Goal: Book appointment/travel/reservation

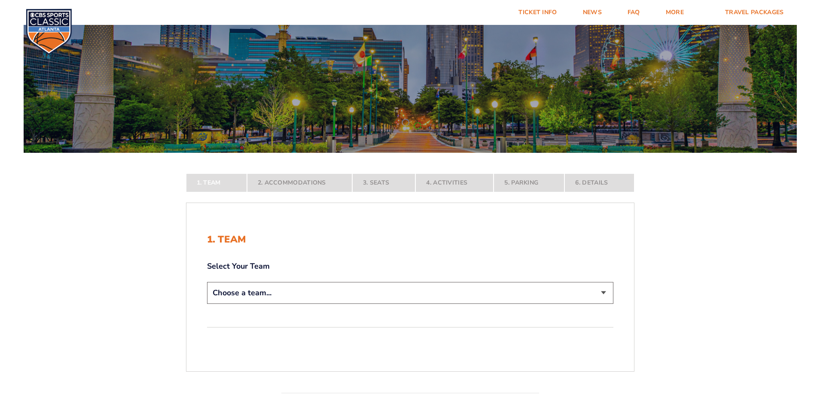
scroll to position [129, 0]
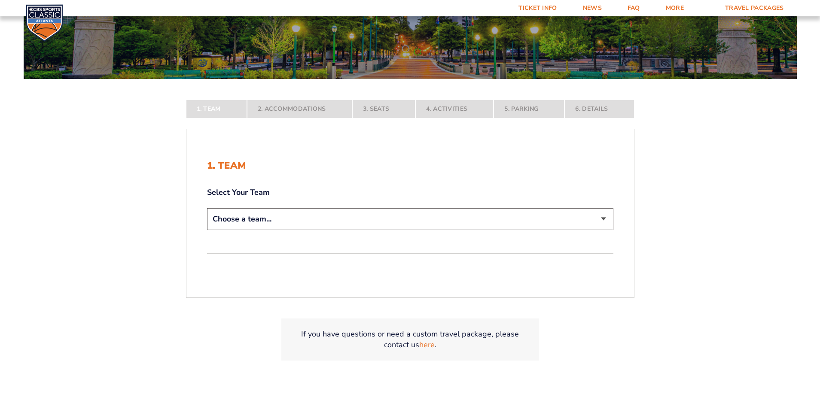
click at [602, 219] on select "Choose a team... [US_STATE] Wildcats [US_STATE] State Buckeyes [US_STATE] Tar H…" at bounding box center [410, 219] width 406 height 22
select select "12956"
click at [207, 230] on select "Choose a team... [US_STATE] Wildcats [US_STATE] State Buckeyes [US_STATE] Tar H…" at bounding box center [410, 219] width 406 height 22
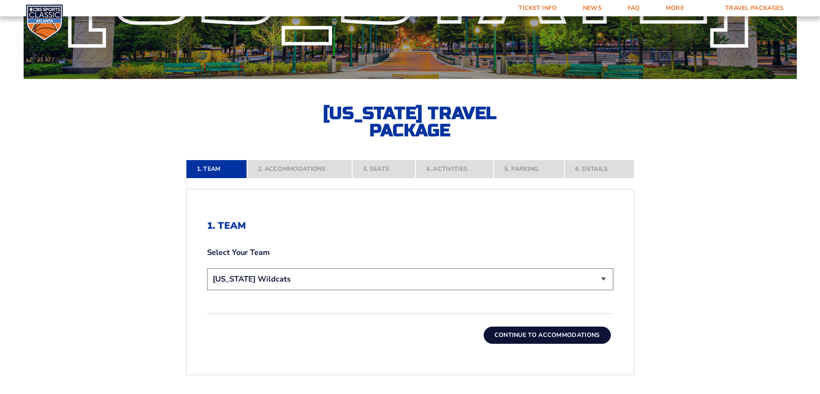
click at [511, 337] on button "Continue To Accommodations" at bounding box center [547, 335] width 127 height 17
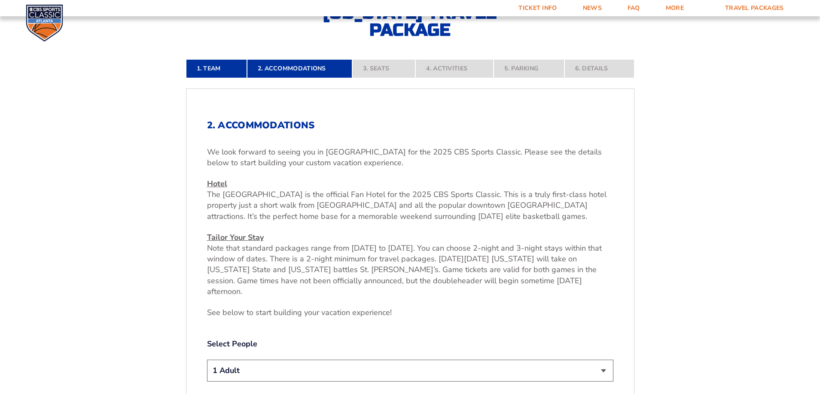
scroll to position [315, 0]
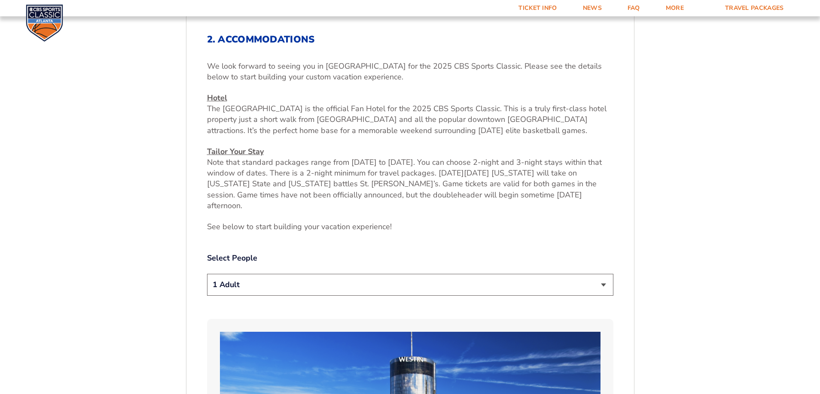
click at [603, 275] on select "1 Adult 2 Adults 3 Adults 4 Adults 2 Adults + 1 Child 2 Adults + 2 Children 2 A…" at bounding box center [410, 285] width 406 height 22
select select "2 Adults"
click at [207, 274] on select "1 Adult 2 Adults 3 Adults 4 Adults 2 Adults + 1 Child 2 Adults + 2 Children 2 A…" at bounding box center [410, 285] width 406 height 22
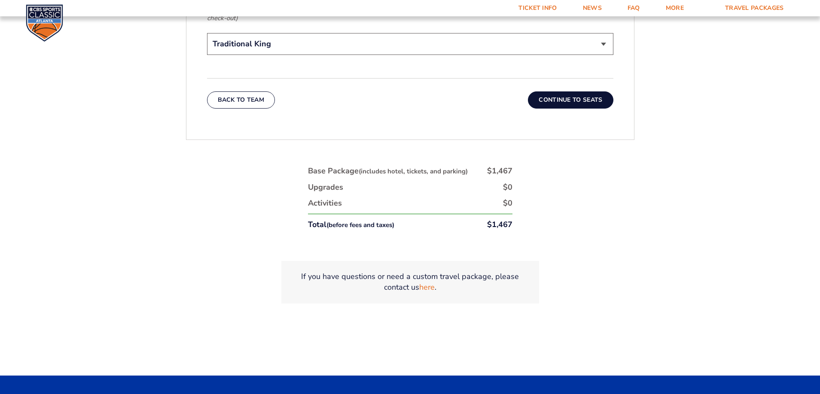
scroll to position [1402, 0]
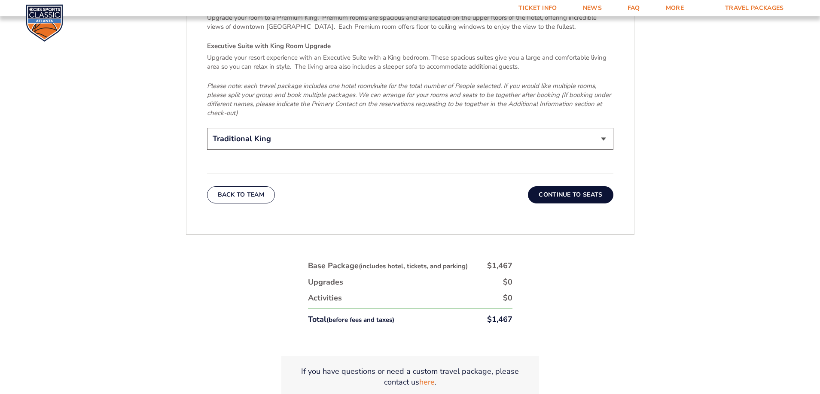
click at [561, 186] on button "Continue To Seats" at bounding box center [570, 194] width 85 height 17
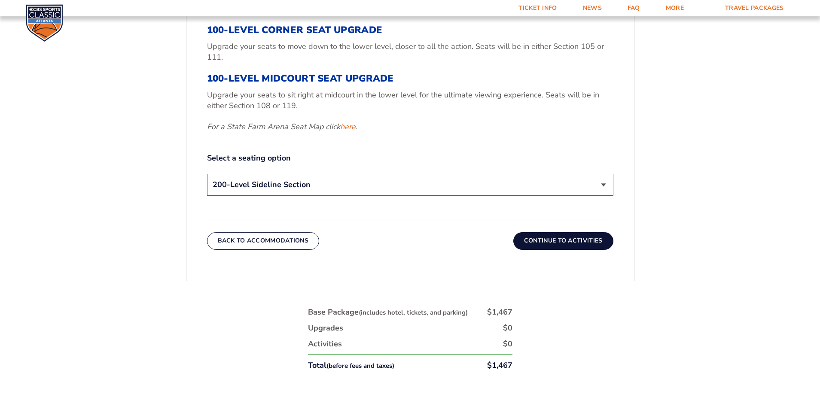
scroll to position [358, 0]
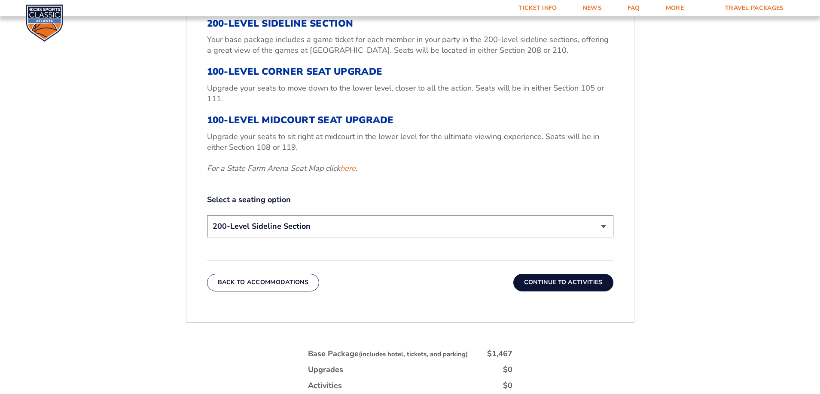
click at [605, 225] on select "200-Level Sideline Section 100-Level Corner Seat Upgrade (+$120 per person) 100…" at bounding box center [410, 227] width 406 height 22
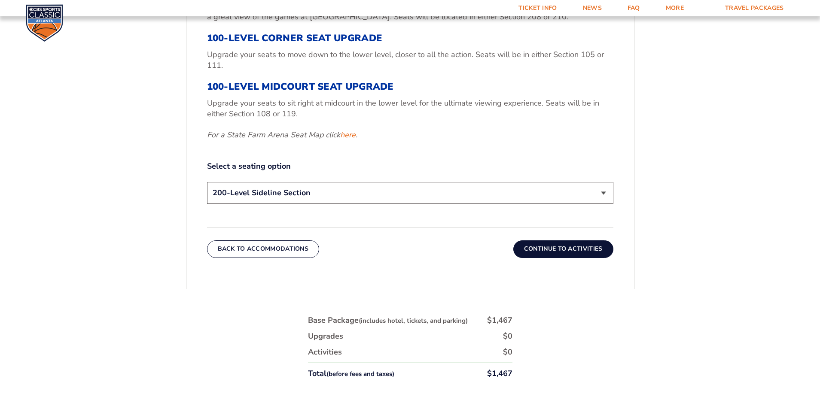
scroll to position [401, 0]
